Goal: Navigation & Orientation: Find specific page/section

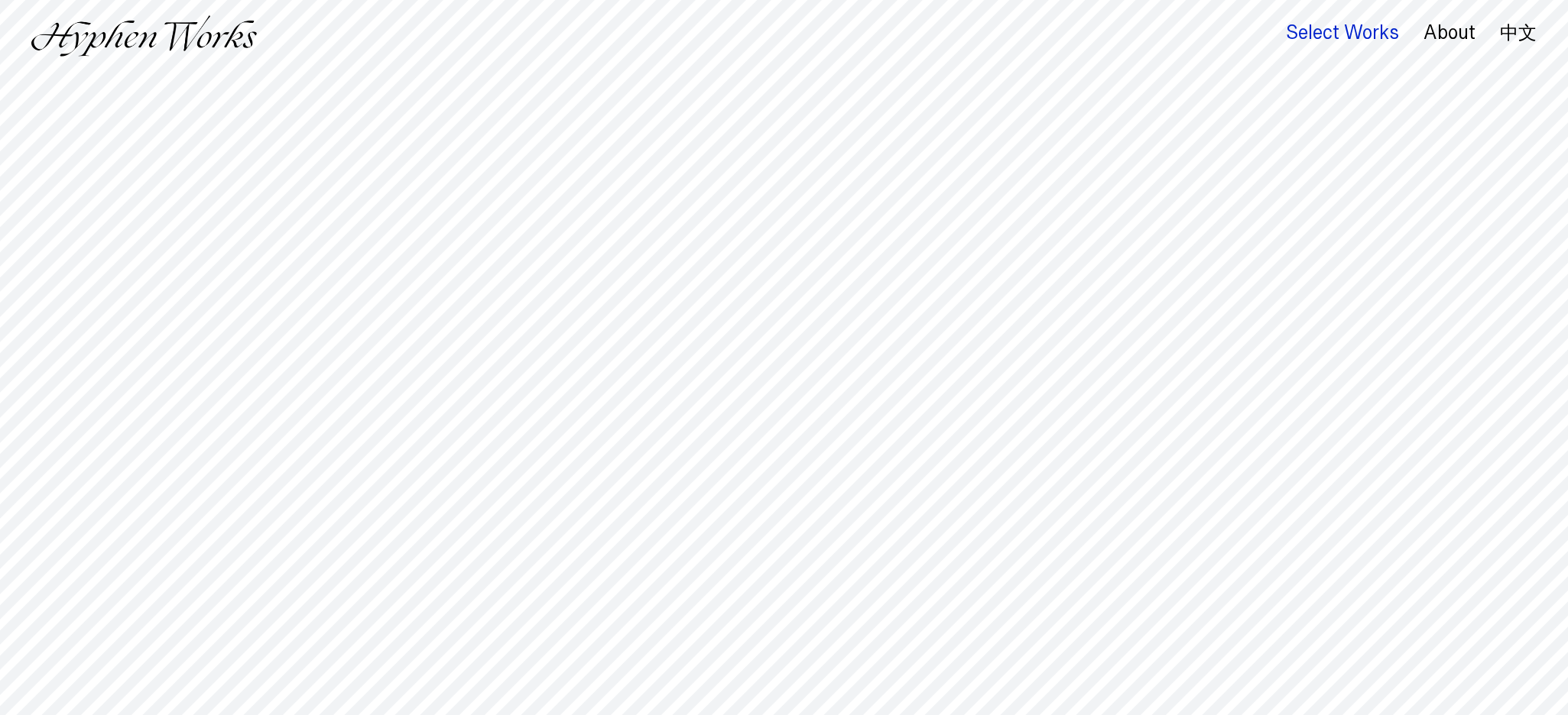
click at [1333, 33] on div "Select Works" at bounding box center [1342, 33] width 113 height 22
